Goal: Information Seeking & Learning: Learn about a topic

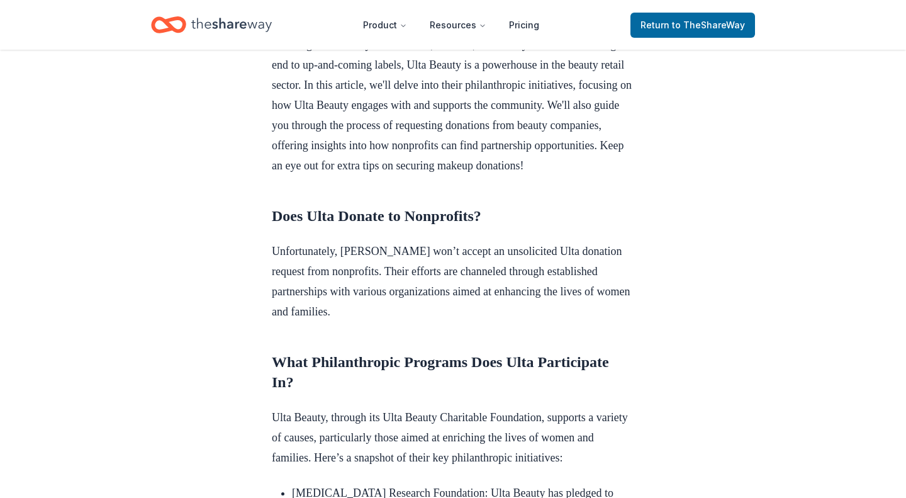
scroll to position [401, 0]
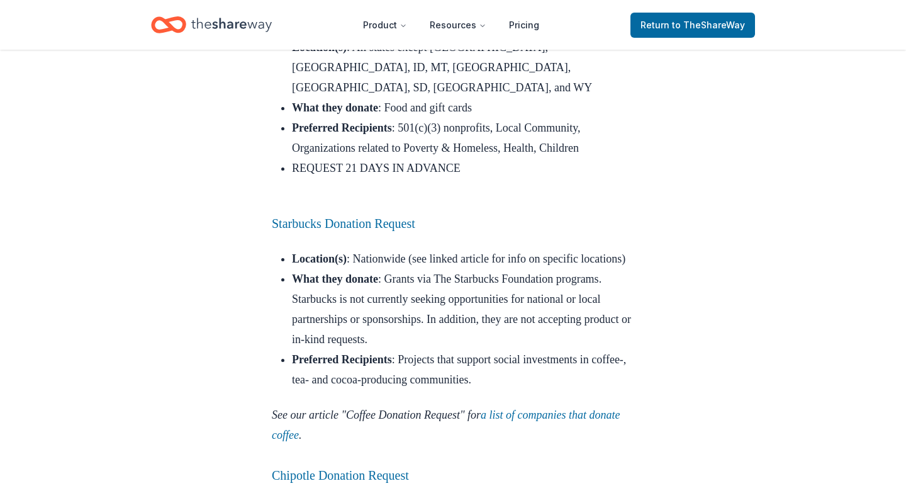
scroll to position [2960, 0]
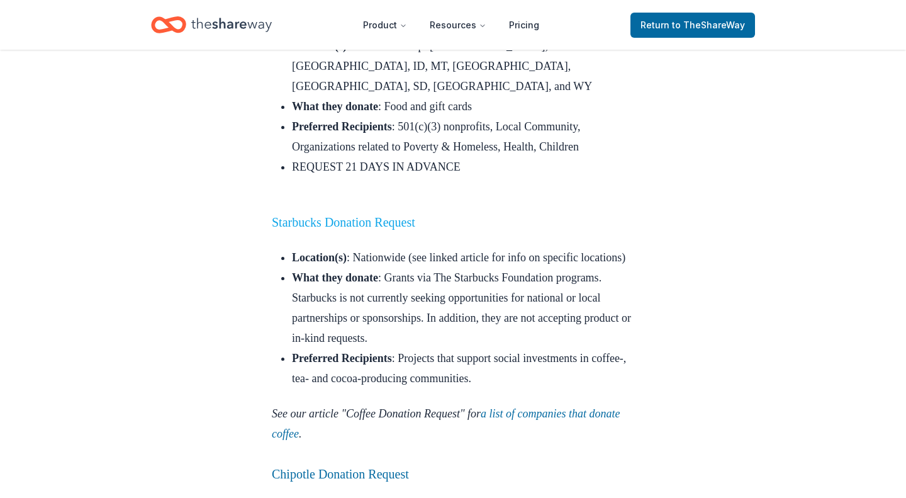
click at [399, 215] on link "Starbucks Donation Request" at bounding box center [343, 222] width 143 height 14
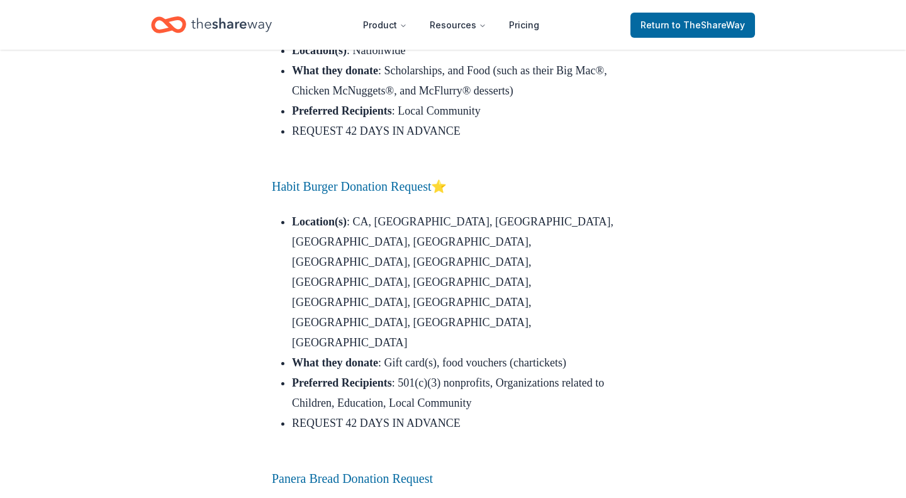
scroll to position [3802, 0]
click at [391, 192] on link "Habit Burger Donation Request" at bounding box center [351, 186] width 159 height 14
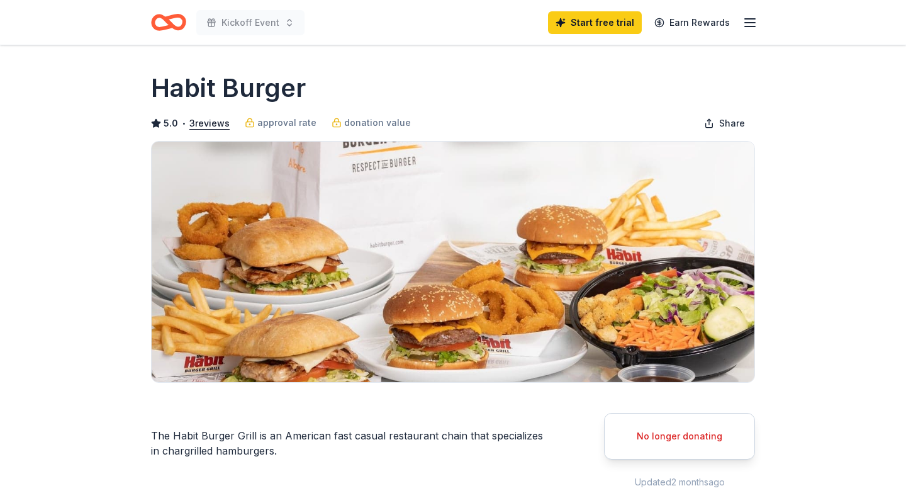
scroll to position [36, 0]
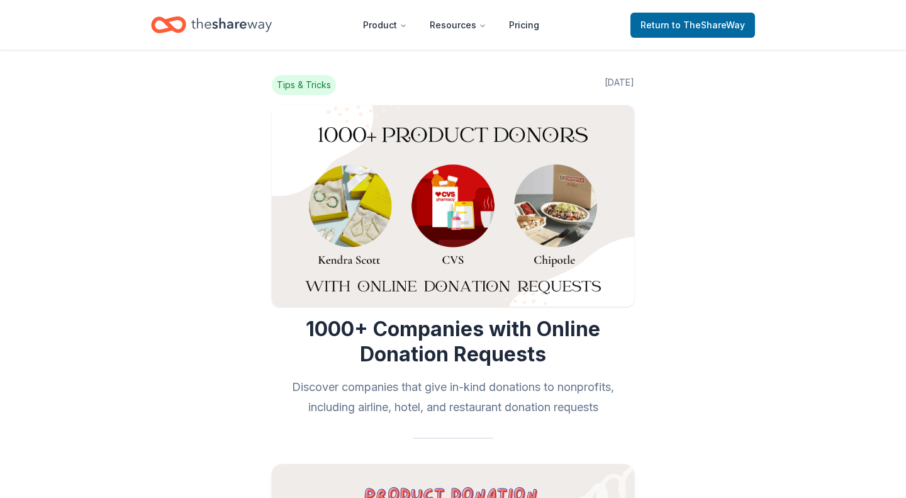
click at [355, 234] on img at bounding box center [453, 205] width 362 height 201
